Goal: Transaction & Acquisition: Purchase product/service

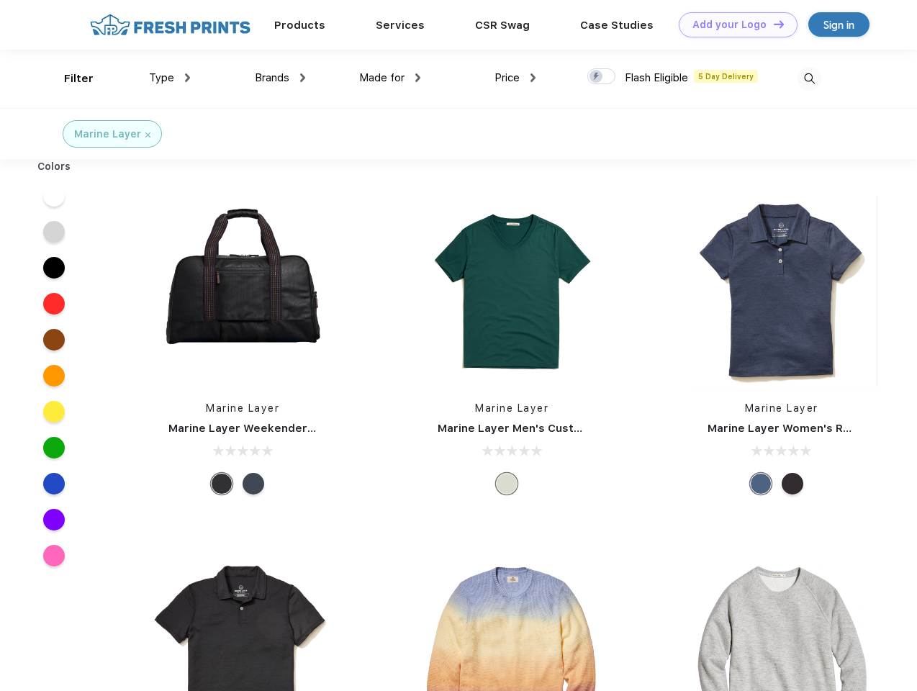
click at [733, 24] on link "Add your Logo Design Tool" at bounding box center [738, 24] width 119 height 25
click at [0, 0] on div "Design Tool" at bounding box center [0, 0] width 0 height 0
click at [772, 24] on link "Add your Logo Design Tool" at bounding box center [738, 24] width 119 height 25
click at [69, 78] on div "Filter" at bounding box center [79, 79] width 30 height 17
click at [170, 78] on span "Type" at bounding box center [161, 77] width 25 height 13
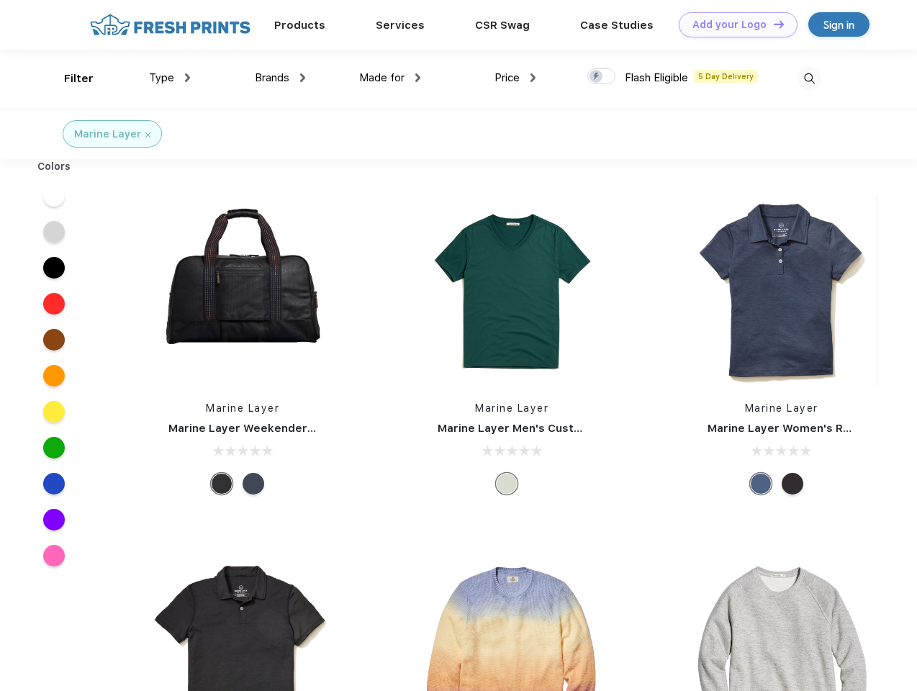
click at [280, 78] on span "Brands" at bounding box center [272, 77] width 35 height 13
click at [390, 78] on span "Made for" at bounding box center [381, 77] width 45 height 13
click at [515, 78] on span "Price" at bounding box center [506, 77] width 25 height 13
click at [602, 77] on div at bounding box center [601, 76] width 28 height 16
click at [597, 77] on input "checkbox" at bounding box center [591, 72] width 9 height 9
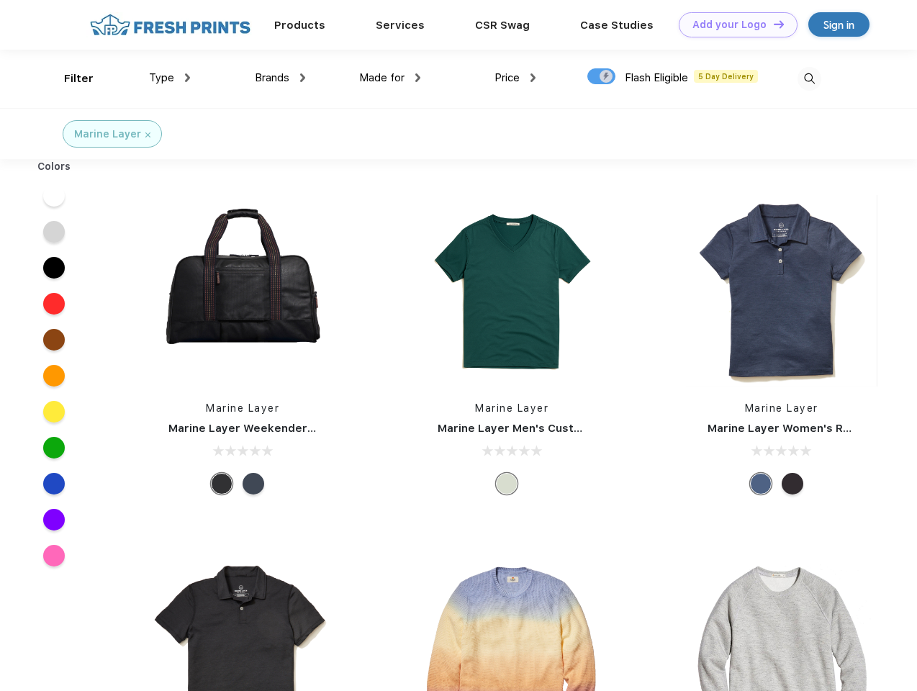
click at [809, 78] on img at bounding box center [809, 79] width 24 height 24
